Goal: Obtain resource: Obtain resource

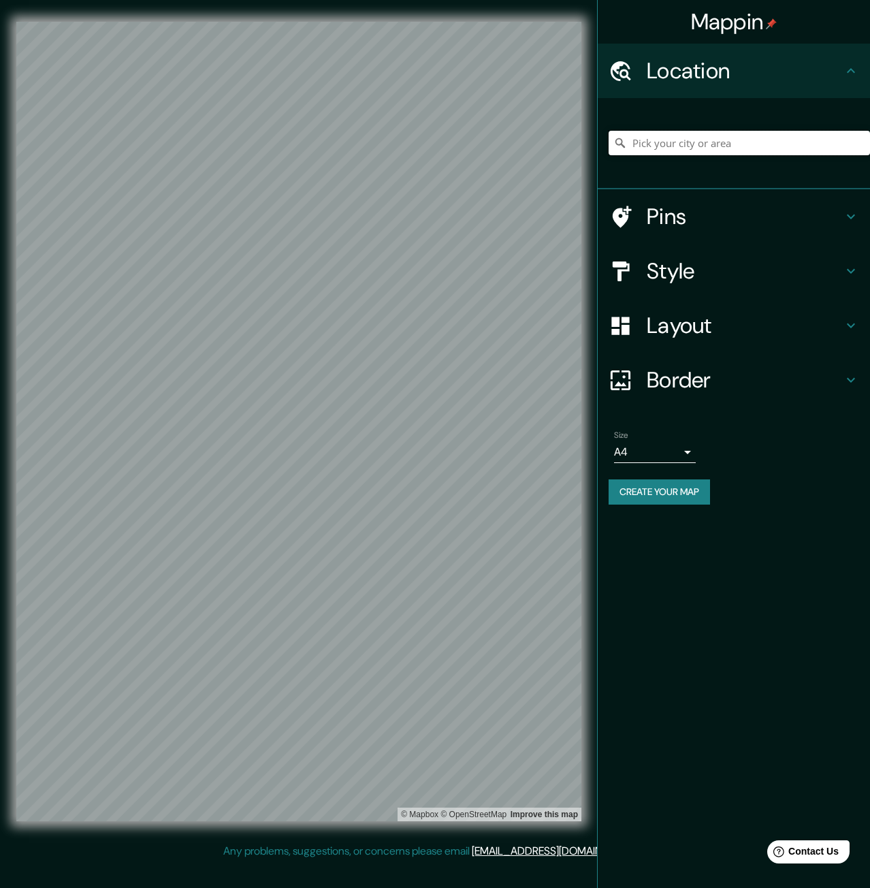
click at [715, 140] on input "Pick your city or area" at bounding box center [738, 143] width 261 height 25
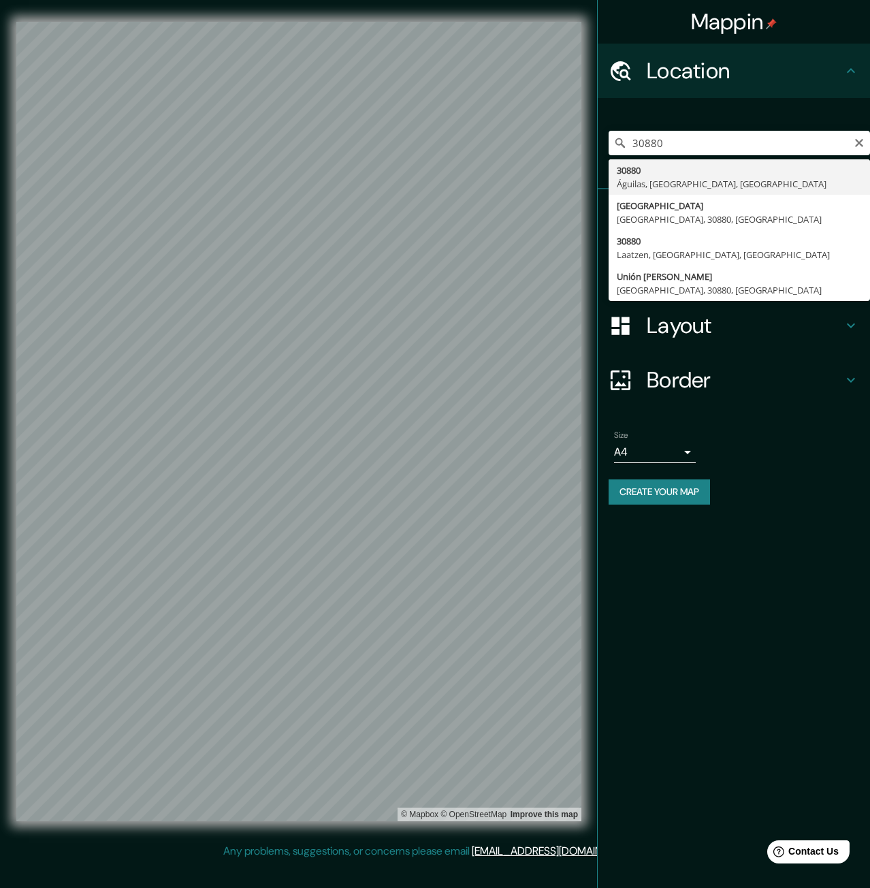
type input "30880, [GEOGRAPHIC_DATA], [GEOGRAPHIC_DATA], [GEOGRAPHIC_DATA]"
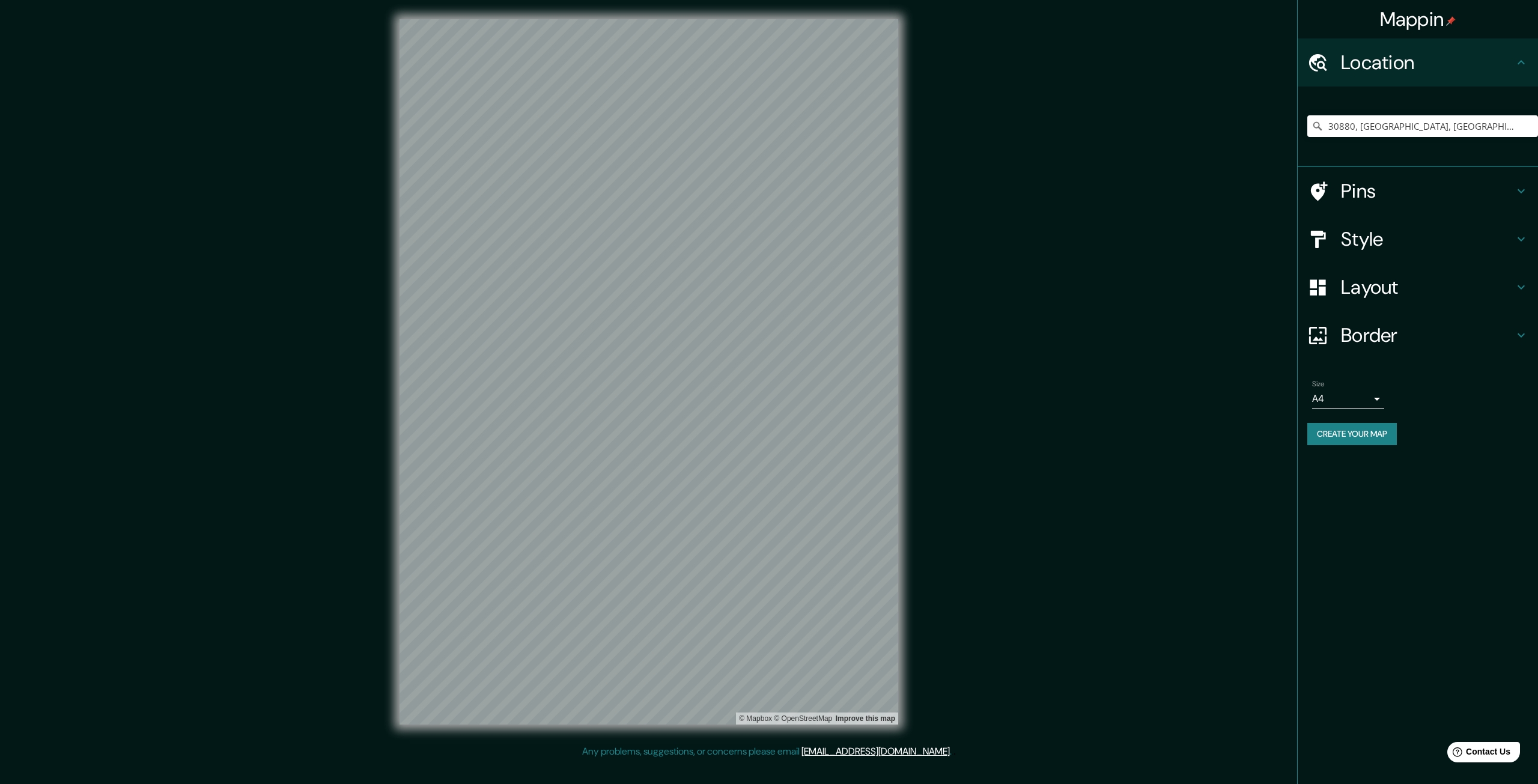
click at [767, 449] on div "Size A4 single Create your map" at bounding box center [1418, 415] width 221 height 80
click at [767, 435] on button "Create your map" at bounding box center [1352, 433] width 89 height 22
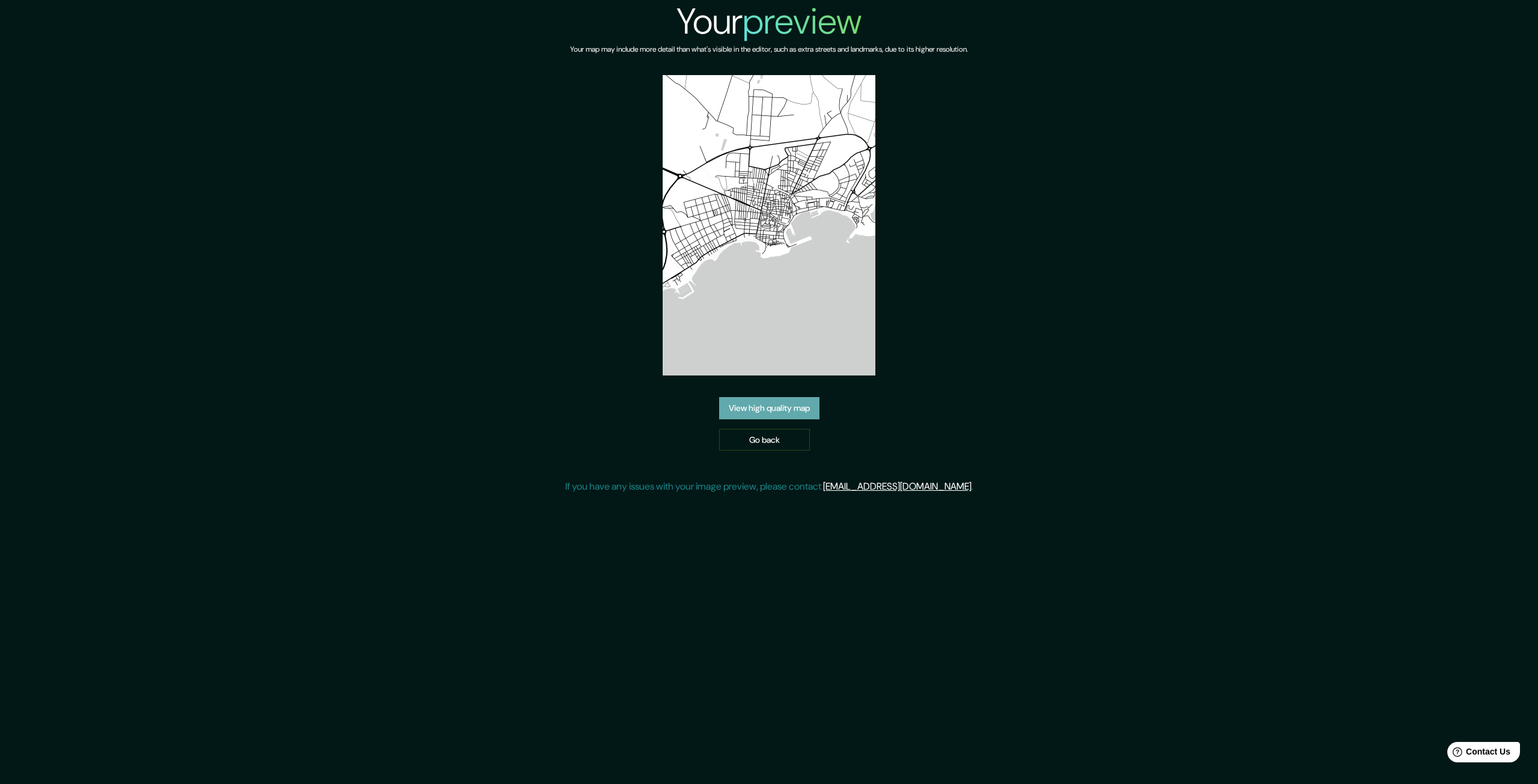
click at [766, 399] on link "View high quality map" at bounding box center [770, 408] width 101 height 22
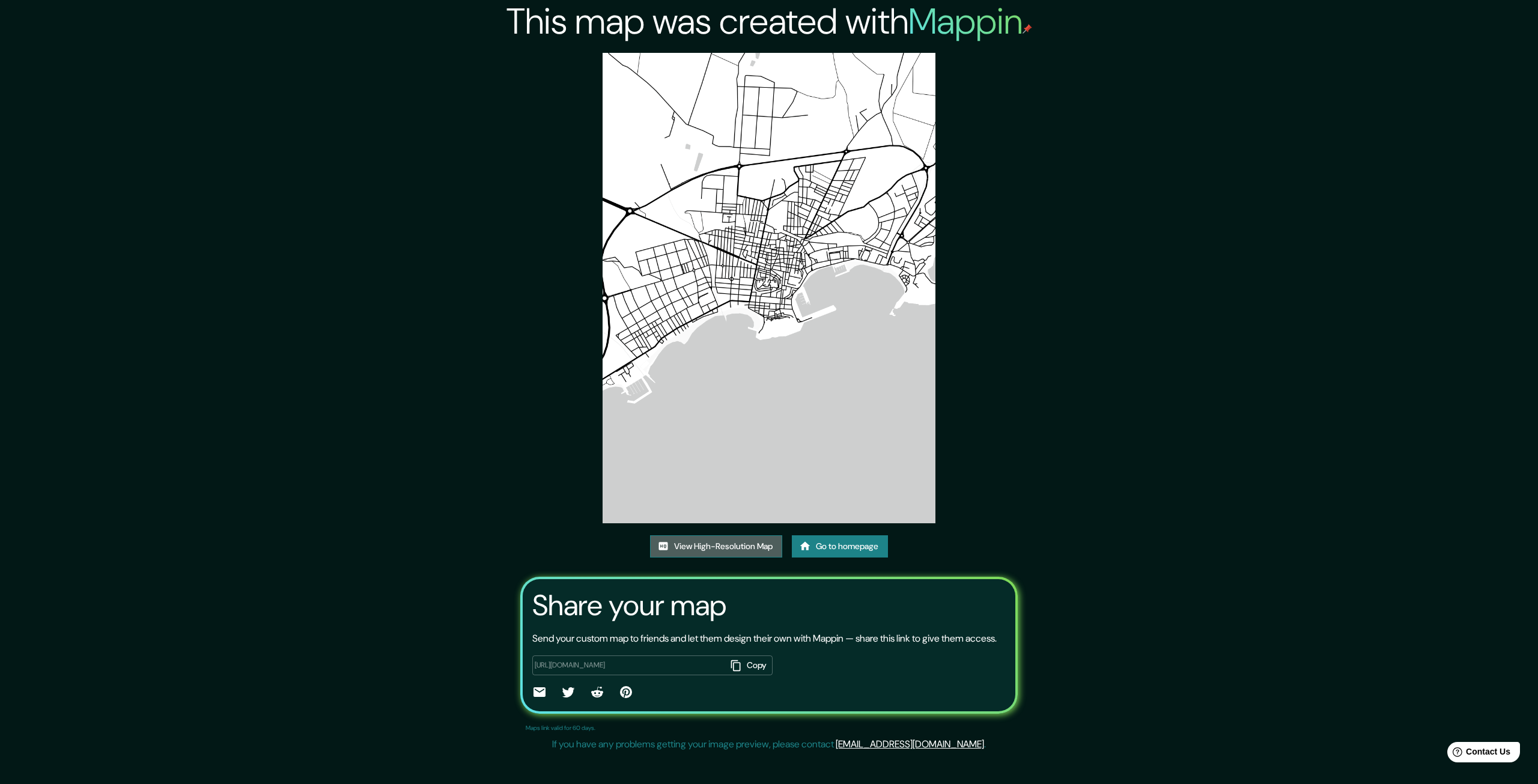
click at [683, 535] on link "View High-Resolution Map" at bounding box center [716, 546] width 132 height 22
